Goal: Task Accomplishment & Management: Manage account settings

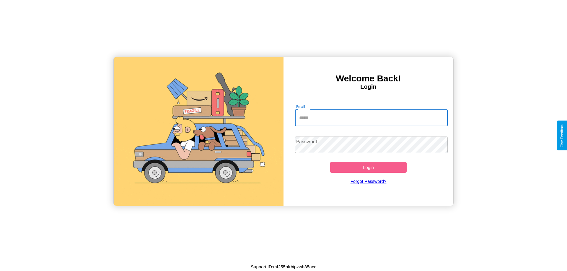
click at [371, 118] on input "Email" at bounding box center [371, 118] width 153 height 17
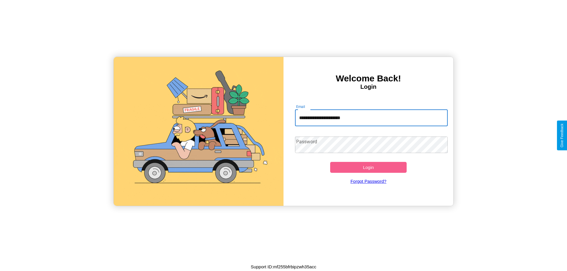
type input "**********"
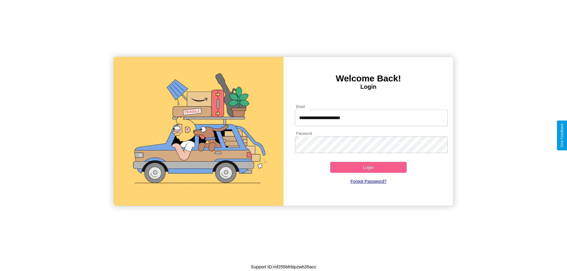
click at [368, 167] on button "Login" at bounding box center [368, 167] width 76 height 11
